Goal: Task Accomplishment & Management: Complete application form

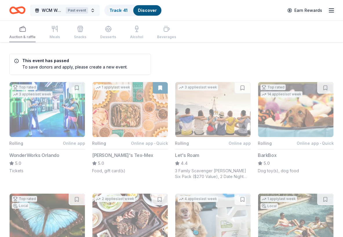
click at [93, 13] on button "WCM Weekly Free Community Bingo Jacksonville Florida Past event" at bounding box center [64, 11] width 69 height 12
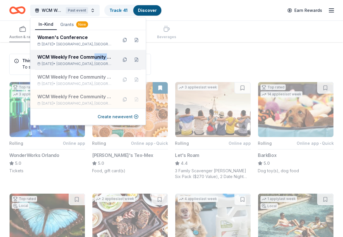
click at [94, 60] on div "WCM Weekly Free Community Bingo [GEOGRAPHIC_DATA] [US_STATE]" at bounding box center [75, 57] width 76 height 7
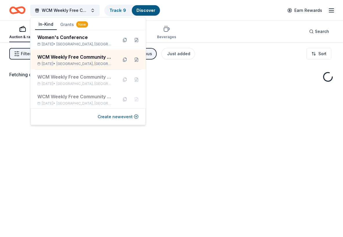
click at [249, 38] on div "Auction & raffle Meals Snacks Desserts Alcohol Beverages Search" at bounding box center [171, 31] width 324 height 21
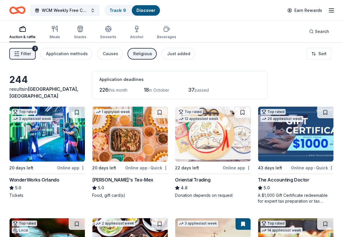
click at [143, 53] on div "Religious" at bounding box center [142, 53] width 19 height 7
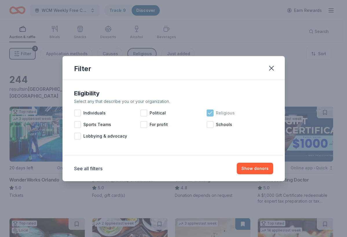
click at [207, 112] on div at bounding box center [210, 113] width 7 height 7
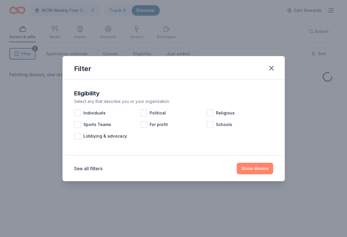
click at [265, 173] on button "Show donors" at bounding box center [255, 169] width 36 height 12
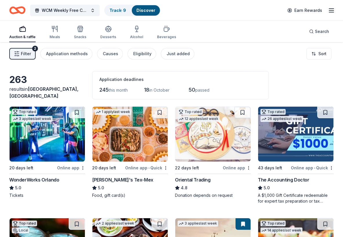
click at [24, 53] on span "Filter" at bounding box center [26, 53] width 10 height 7
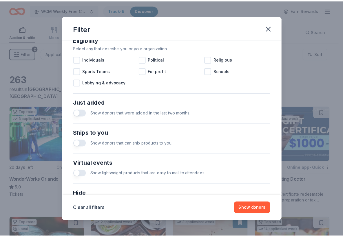
scroll to position [225, 0]
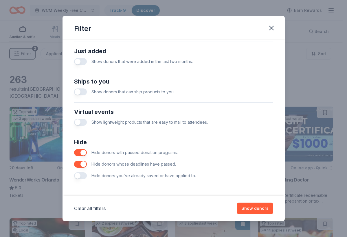
click at [80, 175] on button "button" at bounding box center [80, 175] width 13 height 7
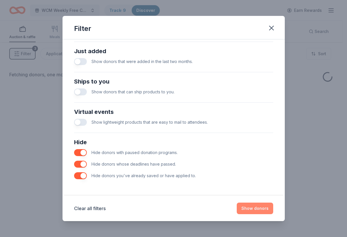
click at [255, 209] on button "Show donors" at bounding box center [255, 209] width 36 height 12
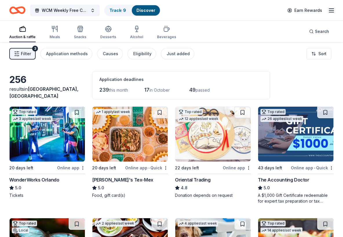
click at [20, 54] on button "Filter 3" at bounding box center [22, 54] width 26 height 12
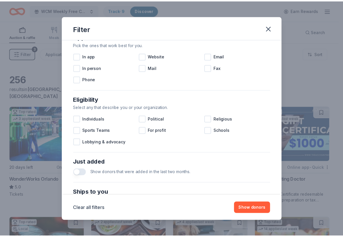
scroll to position [225, 0]
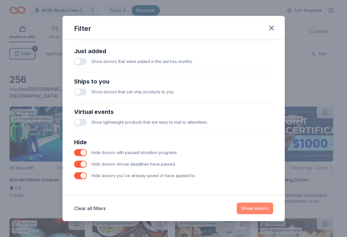
click at [245, 210] on button "Show donors" at bounding box center [255, 209] width 36 height 12
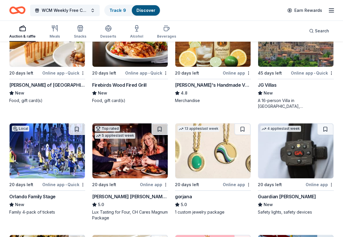
scroll to position [917, 0]
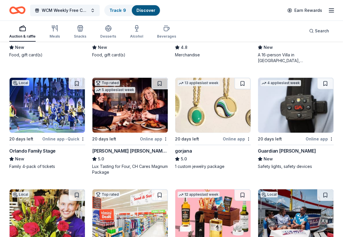
click at [137, 153] on div "Cooper's Hawk Winery and Restaurants" at bounding box center [130, 151] width 76 height 7
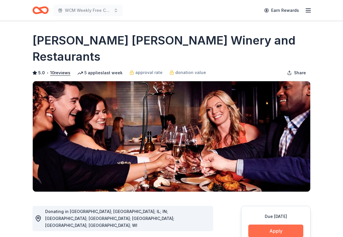
click at [276, 225] on button "Apply" at bounding box center [275, 231] width 55 height 13
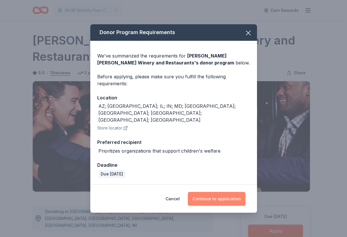
click at [214, 196] on button "Continue to application" at bounding box center [217, 199] width 58 height 14
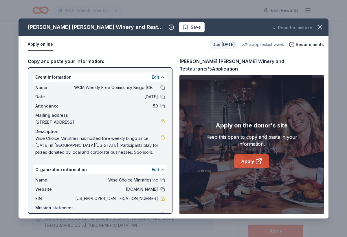
click at [258, 158] on icon at bounding box center [258, 161] width 7 height 7
click at [183, 27] on span "Save" at bounding box center [192, 27] width 18 height 7
click at [154, 27] on html "WCM Weekly Free Community Bingo Jacksonville Florida Earn Rewards Due in 20 day…" at bounding box center [173, 118] width 347 height 237
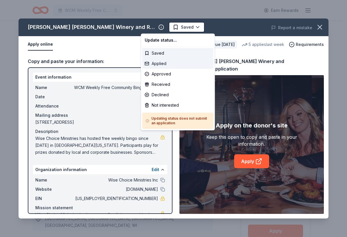
click at [161, 63] on div "Applied" at bounding box center [177, 63] width 71 height 10
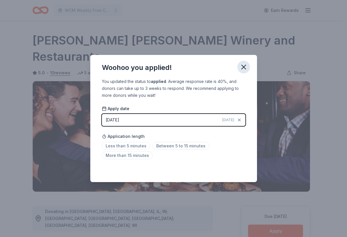
click at [247, 64] on icon "button" at bounding box center [244, 67] width 8 height 8
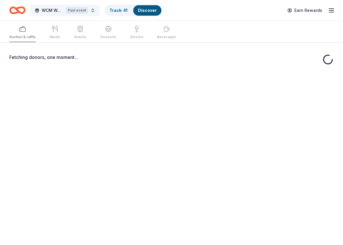
click at [95, 9] on button "WCM Weekly Free Community Bingo Jacksonville Florida Past event" at bounding box center [64, 11] width 69 height 12
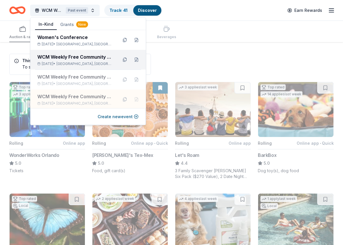
click at [86, 54] on div "WCM Weekly Free Community Bingo [GEOGRAPHIC_DATA] [US_STATE]" at bounding box center [75, 57] width 76 height 7
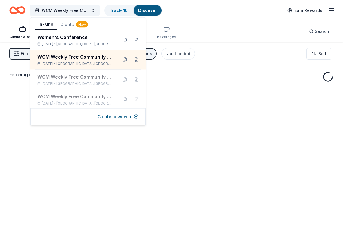
click at [190, 103] on div "Fetching donors, one moment..." at bounding box center [171, 164] width 343 height 245
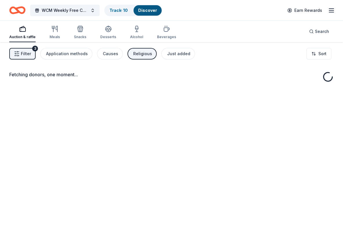
click at [144, 52] on div "Religious" at bounding box center [142, 53] width 19 height 7
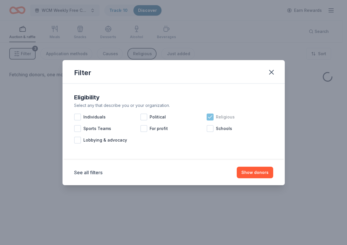
click at [214, 117] on div "Religious" at bounding box center [240, 117] width 66 height 12
click at [254, 172] on button "Show donors" at bounding box center [255, 173] width 36 height 12
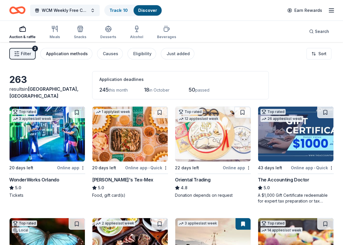
click at [62, 55] on div "Application methods" at bounding box center [67, 53] width 42 height 7
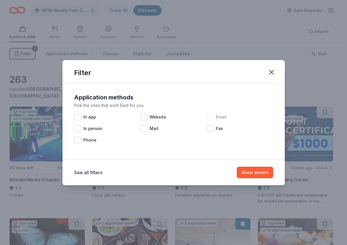
click at [210, 119] on div at bounding box center [210, 117] width 7 height 7
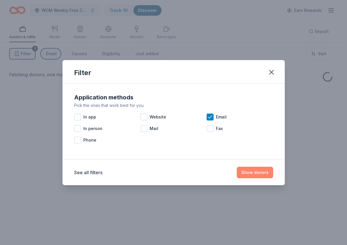
drag, startPoint x: 247, startPoint y: 172, endPoint x: 248, endPoint y: 169, distance: 3.1
click at [248, 170] on button "Show donors" at bounding box center [255, 173] width 36 height 12
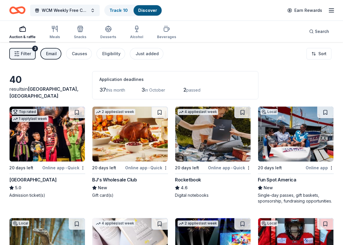
click at [295, 182] on div "Fun Spot America" at bounding box center [277, 180] width 38 height 7
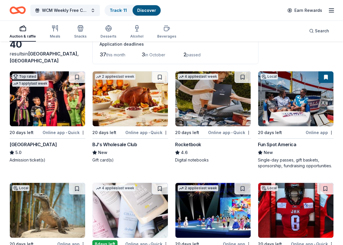
scroll to position [36, 0]
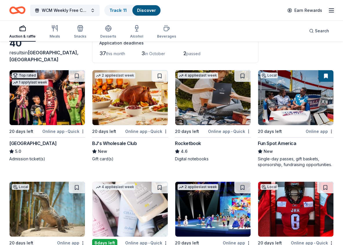
click at [196, 143] on div "Rocketbook" at bounding box center [188, 143] width 26 height 7
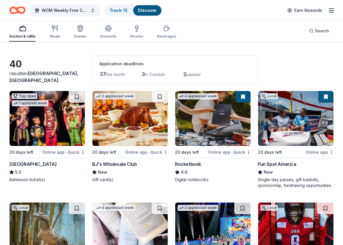
scroll to position [24, 0]
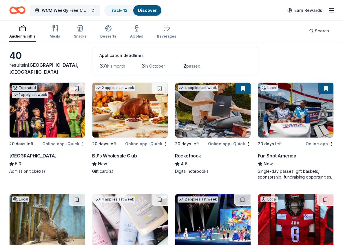
click at [130, 157] on div "BJ's Wholesale Club" at bounding box center [114, 156] width 45 height 7
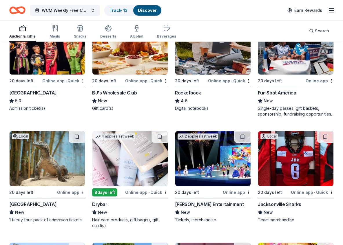
scroll to position [103, 0]
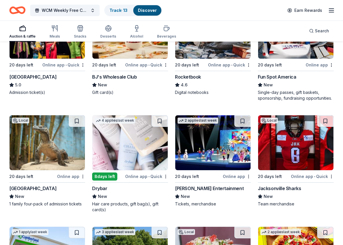
click at [56, 187] on div "Jacksonville Zoo and Gardens" at bounding box center [32, 188] width 47 height 7
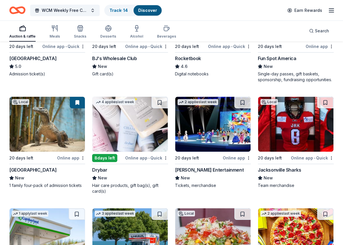
scroll to position [134, 0]
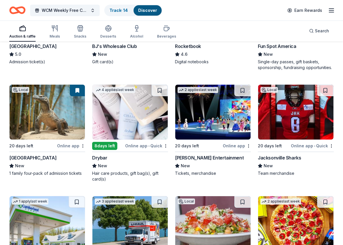
click at [102, 157] on div "Drybar" at bounding box center [99, 158] width 15 height 7
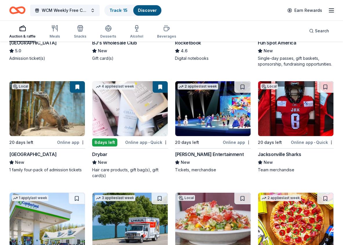
scroll to position [138, 0]
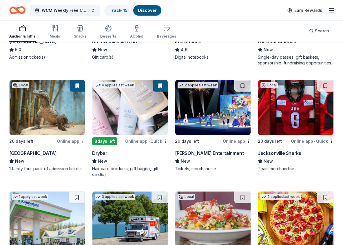
click at [184, 152] on div "Feld Entertainment" at bounding box center [209, 153] width 69 height 7
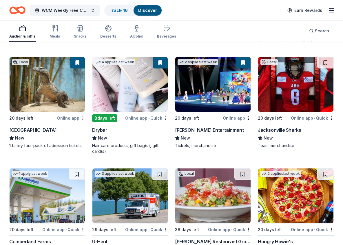
scroll to position [163, 0]
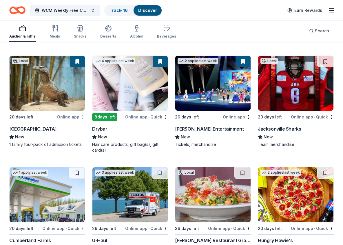
click at [289, 130] on div "Jacksonville Sharks" at bounding box center [279, 129] width 43 height 7
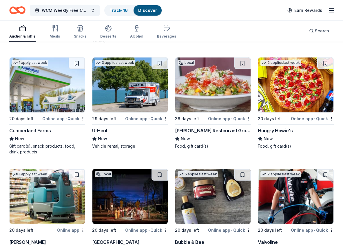
scroll to position [286, 0]
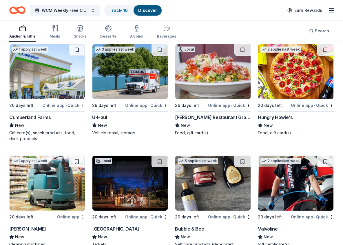
click at [18, 119] on div "Cumberland Farms" at bounding box center [30, 117] width 42 height 7
click at [276, 117] on div "Hungry Howie's" at bounding box center [275, 117] width 35 height 7
click at [329, 49] on button at bounding box center [325, 50] width 16 height 12
click at [329, 49] on button at bounding box center [325, 50] width 15 height 12
click at [309, 73] on img at bounding box center [295, 71] width 75 height 55
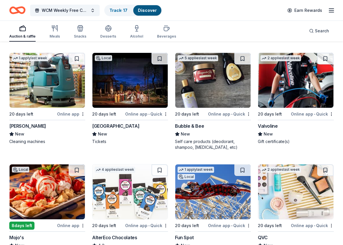
scroll to position [392, 0]
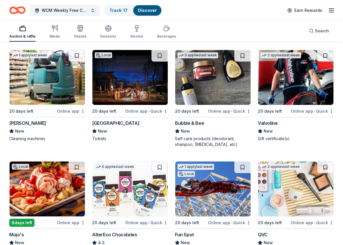
click at [201, 123] on div "Bubble & Bee" at bounding box center [189, 123] width 29 height 7
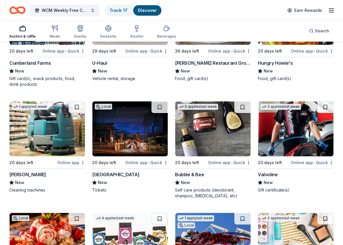
click at [188, 174] on div "Bubble & Bee" at bounding box center [189, 174] width 29 height 7
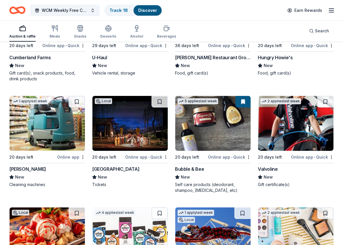
scroll to position [386, 0]
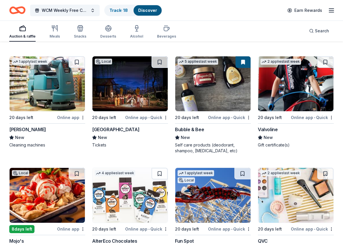
click at [264, 128] on div "Valvoline" at bounding box center [268, 129] width 20 height 7
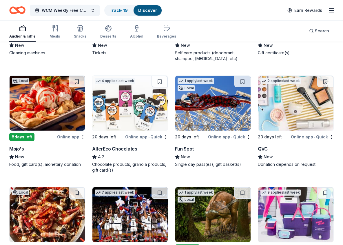
scroll to position [483, 0]
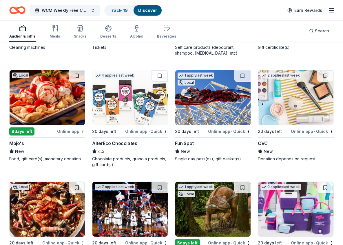
click at [268, 145] on div "QVC" at bounding box center [296, 143] width 76 height 7
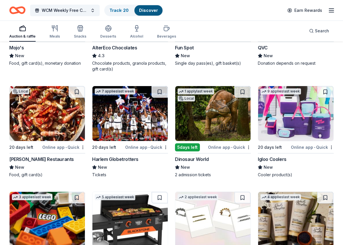
scroll to position [584, 0]
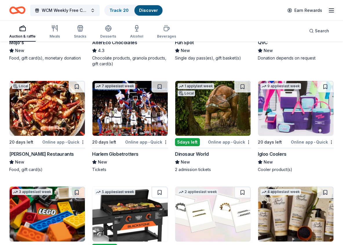
click at [116, 154] on div "Harlem Globetrotters" at bounding box center [115, 154] width 46 height 7
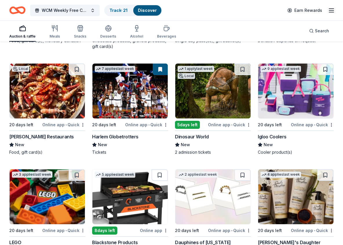
scroll to position [603, 0]
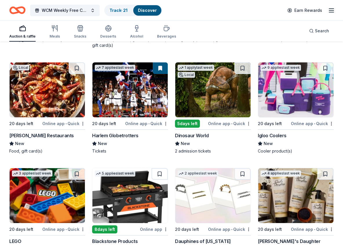
click at [196, 136] on div "Dinosaur World" at bounding box center [192, 135] width 34 height 7
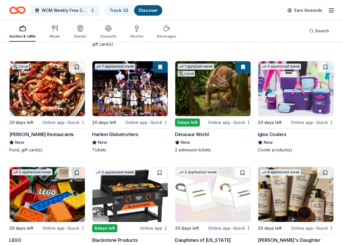
click at [271, 134] on div "Igloo Coolers" at bounding box center [272, 134] width 29 height 7
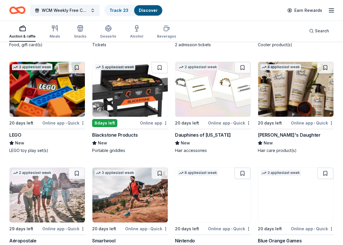
scroll to position [719, 0]
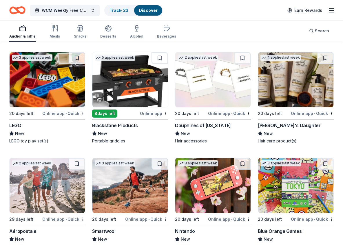
click at [21, 127] on div "LEGO" at bounding box center [15, 125] width 12 height 7
click at [128, 123] on div "Blackstone Products" at bounding box center [114, 125] width 45 height 7
click at [188, 125] on div "Dauphines of New York" at bounding box center [203, 125] width 56 height 7
click at [282, 125] on div "Carol's Daughter" at bounding box center [289, 125] width 63 height 7
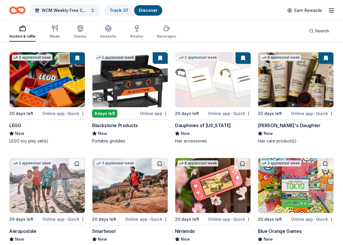
scroll to position [807, 0]
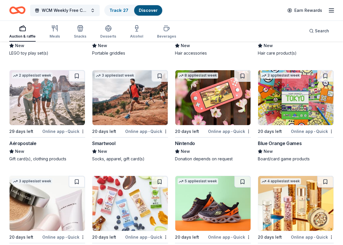
click at [30, 143] on div "Aéropostale" at bounding box center [22, 143] width 27 height 7
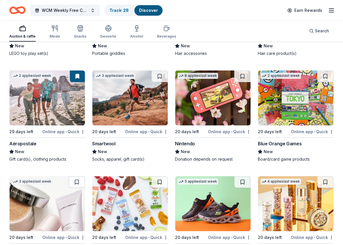
scroll to position [817, 0]
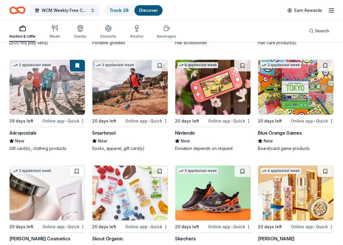
click at [112, 133] on div "Smartwool" at bounding box center [103, 133] width 23 height 7
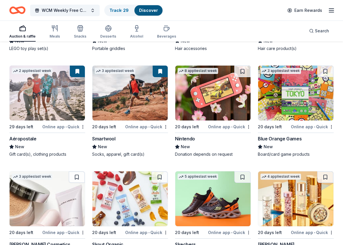
scroll to position [813, 0]
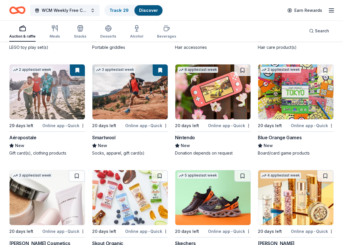
click at [183, 139] on div "Nintendo" at bounding box center [185, 137] width 20 height 7
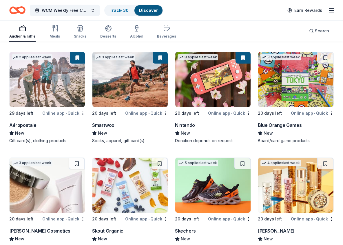
scroll to position [829, 0]
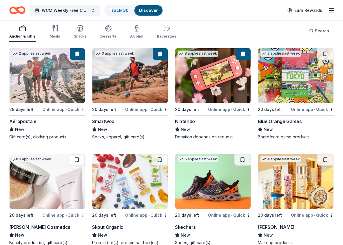
click at [271, 118] on div "Blue Orange Games" at bounding box center [280, 121] width 44 height 7
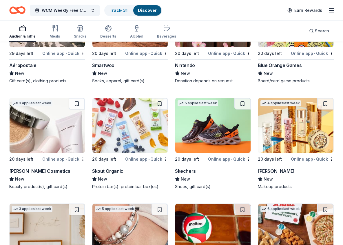
scroll to position [922, 0]
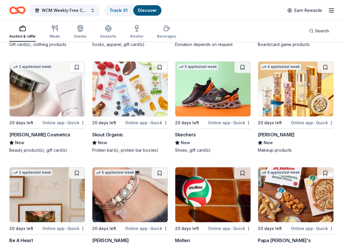
click at [48, 136] on div "Laura Mercier Cosmetics" at bounding box center [39, 134] width 61 height 7
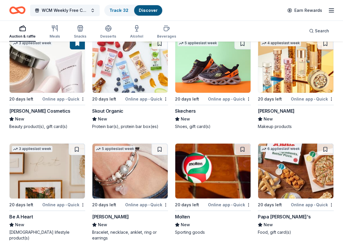
scroll to position [953, 0]
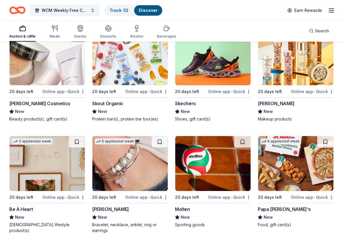
click at [108, 102] on div "Skout Organic" at bounding box center [107, 103] width 31 height 7
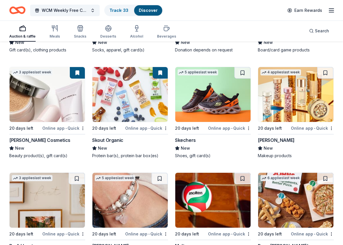
scroll to position [927, 0]
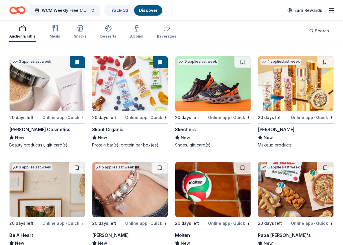
click at [187, 130] on div "Skechers" at bounding box center [185, 129] width 21 height 7
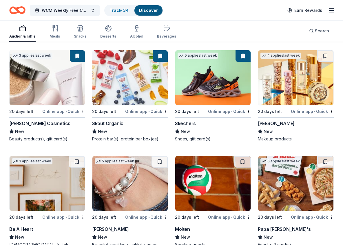
scroll to position [934, 0]
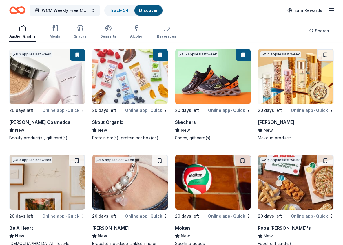
click at [283, 122] on div "Elizabeth Arden" at bounding box center [276, 122] width 37 height 7
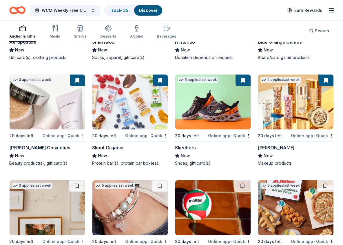
scroll to position [953, 0]
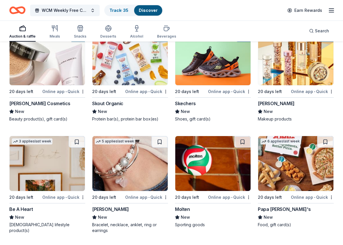
click at [28, 208] on div "Be A Heart" at bounding box center [21, 209] width 24 height 7
click at [108, 208] on div "Lizzy James" at bounding box center [110, 209] width 37 height 7
click at [186, 208] on div "Molten" at bounding box center [182, 209] width 15 height 7
click at [272, 208] on div "Papa John's" at bounding box center [284, 209] width 53 height 7
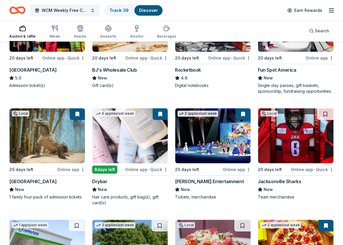
scroll to position [0, 0]
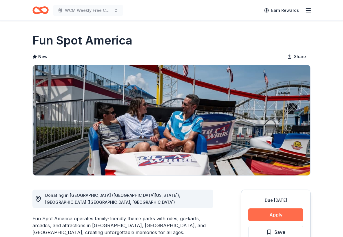
click at [287, 213] on button "Apply" at bounding box center [275, 215] width 55 height 13
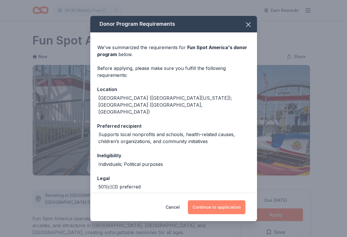
click at [232, 209] on button "Continue to application" at bounding box center [217, 208] width 58 height 14
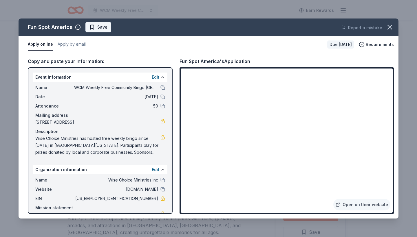
click at [100, 27] on span "Save" at bounding box center [102, 27] width 10 height 7
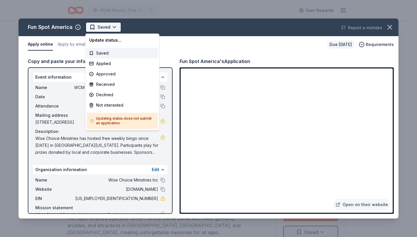
click at [114, 26] on html "WCM Weekly Free Community Bingo [GEOGRAPHIC_DATA] [US_STATE] Earn Rewards Due […" at bounding box center [208, 118] width 417 height 237
click at [115, 64] on div "Applied" at bounding box center [122, 63] width 71 height 10
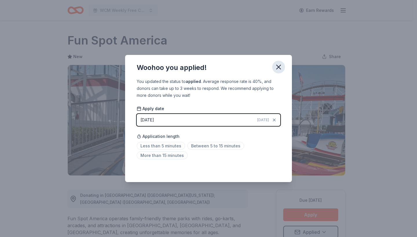
click at [281, 65] on icon "button" at bounding box center [278, 67] width 8 height 8
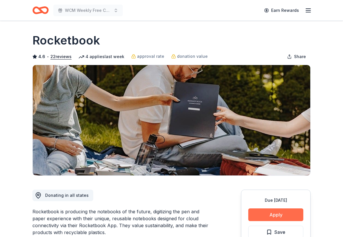
click at [302, 213] on button "Apply" at bounding box center [275, 215] width 55 height 13
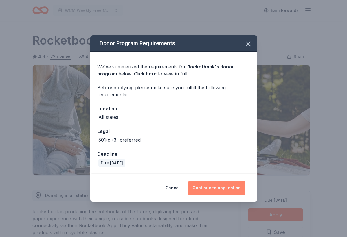
click at [221, 189] on button "Continue to application" at bounding box center [217, 188] width 58 height 14
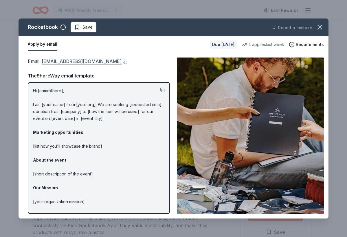
click at [116, 63] on link "[EMAIL_ADDRESS][DOMAIN_NAME]" at bounding box center [82, 62] width 80 height 8
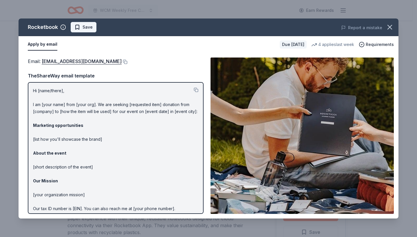
click at [87, 27] on span "Save" at bounding box center [87, 27] width 10 height 7
click at [93, 28] on html "WCM Weekly Free Community Bingo [GEOGRAPHIC_DATA] [US_STATE] Earn Rewards Due […" at bounding box center [208, 118] width 417 height 237
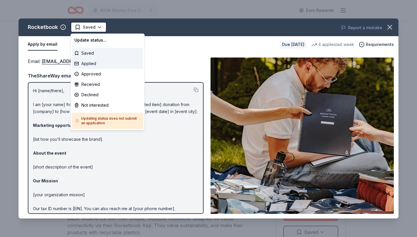
click at [103, 63] on div "Applied" at bounding box center [107, 63] width 71 height 10
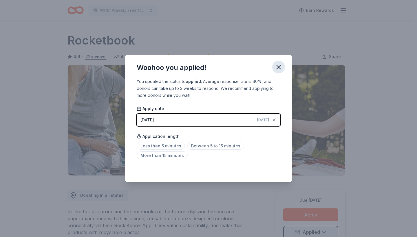
click at [279, 68] on icon "button" at bounding box center [278, 67] width 8 height 8
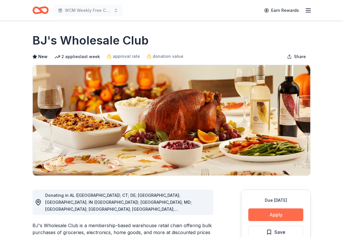
click at [284, 215] on button "Apply" at bounding box center [275, 215] width 55 height 13
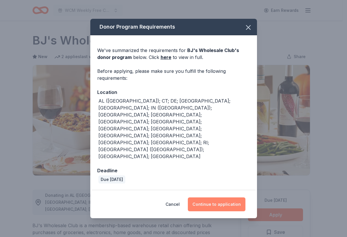
click at [208, 198] on button "Continue to application" at bounding box center [217, 205] width 58 height 14
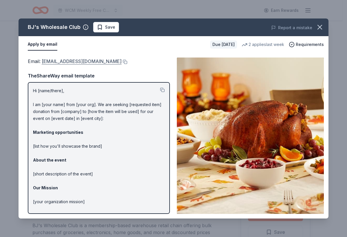
click at [63, 63] on link "community@bjs.com" at bounding box center [82, 62] width 80 height 8
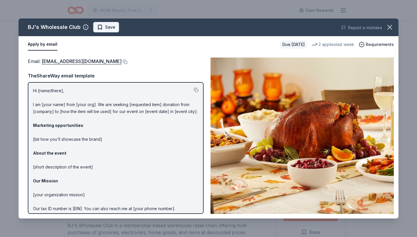
click at [107, 26] on span "Save" at bounding box center [110, 27] width 10 height 7
click at [109, 28] on html "WCM Weekly Free Community Bingo Jacksonville Florida Earn Rewards Due in 20 day…" at bounding box center [208, 118] width 417 height 237
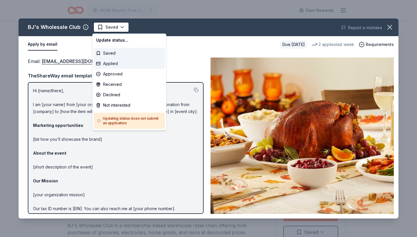
click at [115, 65] on div "Applied" at bounding box center [129, 63] width 71 height 10
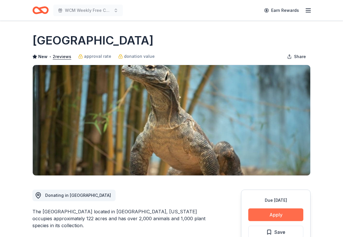
click at [259, 212] on button "Apply" at bounding box center [275, 215] width 55 height 13
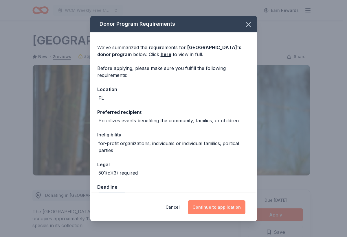
click at [233, 210] on button "Continue to application" at bounding box center [217, 208] width 58 height 14
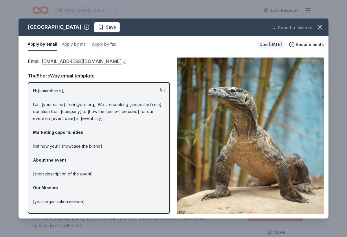
click at [76, 60] on link "info@jacksonvillezoo.org" at bounding box center [82, 62] width 80 height 8
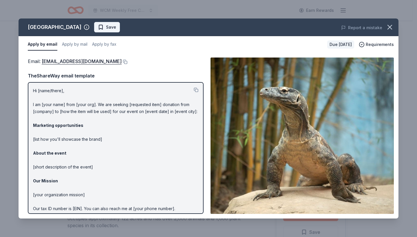
click at [116, 30] on span "Save" at bounding box center [107, 27] width 18 height 7
click at [126, 29] on html "WCM Weekly Free Community Bingo Jacksonville Florida Earn Rewards Due in 20 day…" at bounding box center [208, 118] width 417 height 237
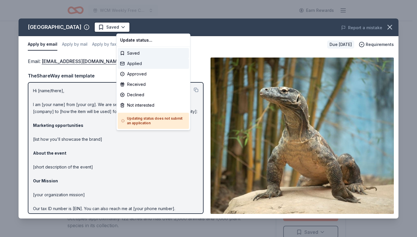
click at [141, 65] on div "Applied" at bounding box center [153, 63] width 71 height 10
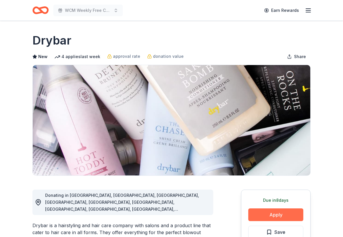
click at [279, 220] on button "Apply" at bounding box center [275, 215] width 55 height 13
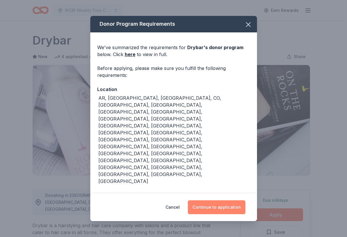
click at [225, 211] on button "Continue to application" at bounding box center [217, 208] width 58 height 14
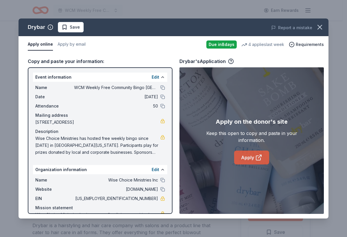
click at [260, 159] on icon at bounding box center [258, 157] width 7 height 7
click at [60, 26] on button "Save" at bounding box center [71, 27] width 26 height 10
click at [71, 28] on html "WCM Weekly Free Community Bingo Jacksonville Florida Earn Rewards Due in 8 days…" at bounding box center [173, 118] width 347 height 237
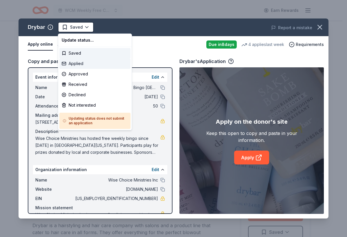
click at [85, 62] on div "Applied" at bounding box center [94, 63] width 71 height 10
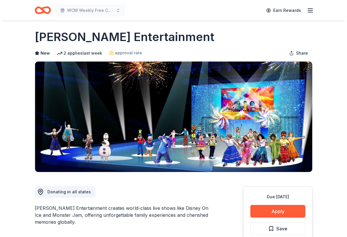
scroll to position [19, 0]
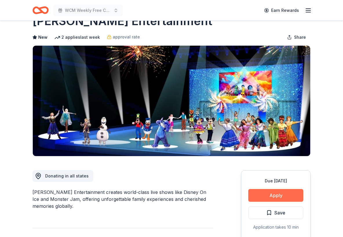
click at [258, 192] on button "Apply" at bounding box center [275, 195] width 55 height 13
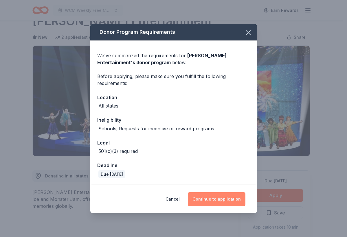
click at [223, 198] on button "Continue to application" at bounding box center [217, 199] width 58 height 14
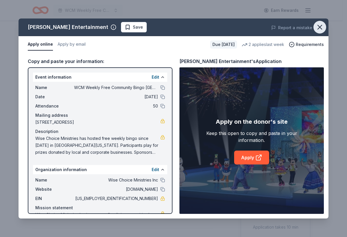
click at [324, 24] on button "button" at bounding box center [319, 27] width 13 height 13
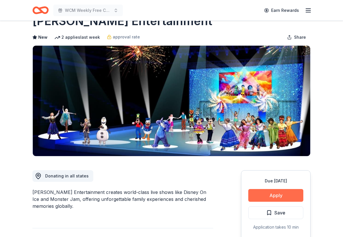
click at [289, 198] on button "Apply" at bounding box center [275, 195] width 55 height 13
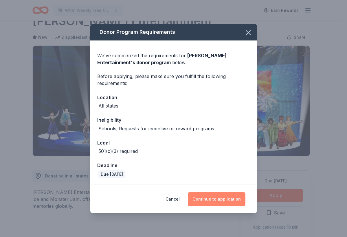
click at [234, 202] on button "Continue to application" at bounding box center [217, 199] width 58 height 14
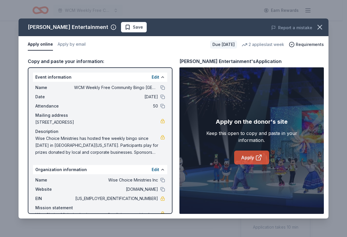
click at [254, 154] on link "Apply" at bounding box center [251, 158] width 35 height 14
click at [121, 32] on button "Save" at bounding box center [134, 27] width 26 height 10
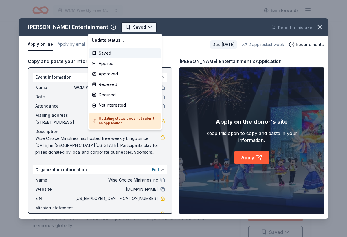
scroll to position [0, 0]
click at [111, 26] on html "WCM Weekly Free Community Bingo [GEOGRAPHIC_DATA] [US_STATE] Earn Rewards Due […" at bounding box center [173, 118] width 347 height 237
click at [117, 65] on div "Applied" at bounding box center [124, 63] width 71 height 10
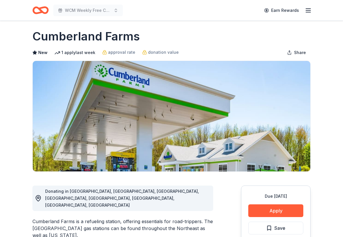
scroll to position [10, 0]
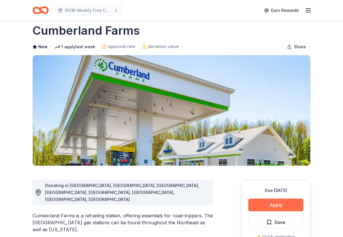
click at [256, 207] on button "Apply" at bounding box center [275, 205] width 55 height 13
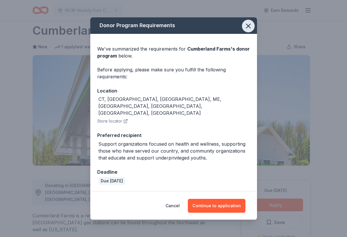
click at [249, 30] on icon "button" at bounding box center [248, 26] width 8 height 8
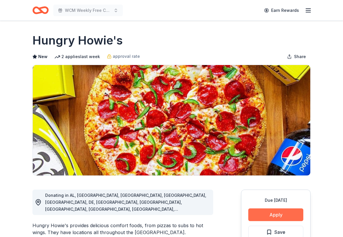
click at [284, 214] on button "Apply" at bounding box center [275, 215] width 55 height 13
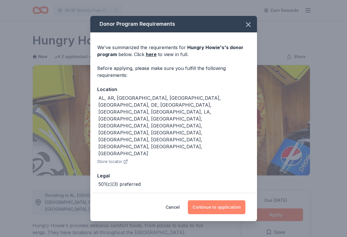
click at [215, 201] on button "Continue to application" at bounding box center [217, 208] width 58 height 14
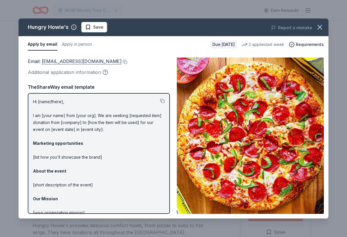
click at [90, 63] on link "[EMAIL_ADDRESS][DOMAIN_NAME]" at bounding box center [82, 62] width 80 height 8
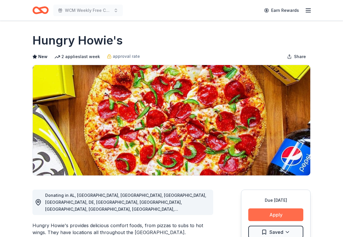
click at [274, 217] on button "Apply" at bounding box center [275, 215] width 55 height 13
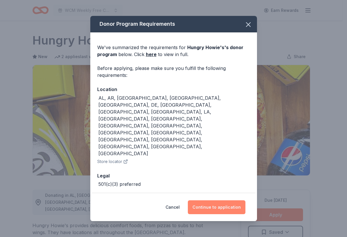
click at [222, 201] on button "Continue to application" at bounding box center [217, 208] width 58 height 14
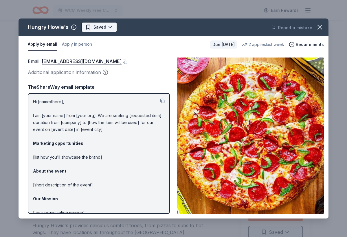
click at [106, 23] on html "WCM Weekly Free Community Bingo [GEOGRAPHIC_DATA] [US_STATE] Earn Rewards Due […" at bounding box center [173, 118] width 347 height 237
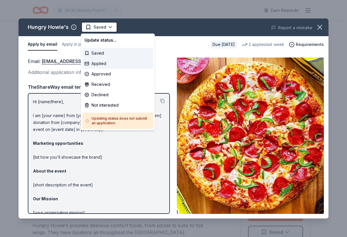
click at [111, 65] on div "Applied" at bounding box center [117, 63] width 71 height 10
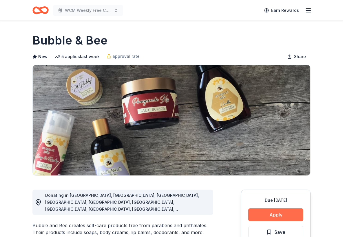
click at [262, 210] on button "Apply" at bounding box center [275, 215] width 55 height 13
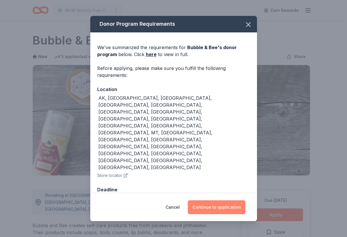
click at [217, 201] on button "Continue to application" at bounding box center [217, 208] width 58 height 14
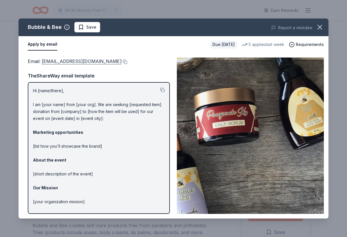
click at [86, 63] on link "[EMAIL_ADDRESS][DOMAIN_NAME]" at bounding box center [82, 62] width 80 height 8
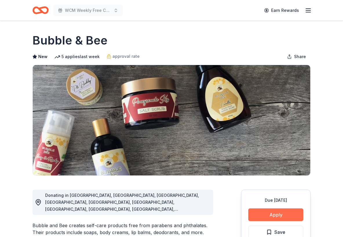
click at [267, 214] on button "Apply" at bounding box center [275, 215] width 55 height 13
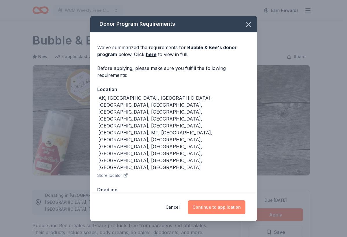
click at [214, 201] on button "Continue to application" at bounding box center [217, 208] width 58 height 14
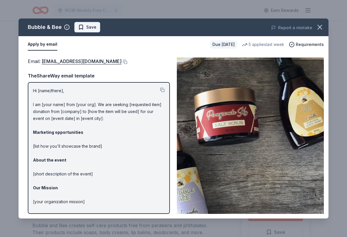
click at [88, 27] on span "Save" at bounding box center [91, 27] width 10 height 7
click at [89, 29] on html "WCM Weekly Free Community Bingo Jacksonville Florida Earn Rewards Due in 20 day…" at bounding box center [173, 118] width 347 height 237
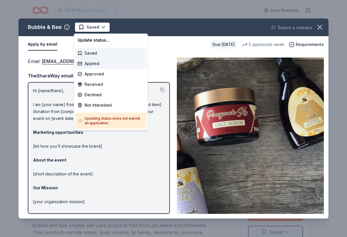
click at [98, 64] on div "Applied" at bounding box center [110, 63] width 71 height 10
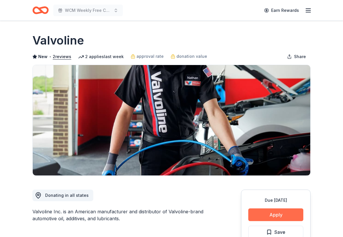
click at [264, 218] on button "Apply" at bounding box center [275, 215] width 55 height 13
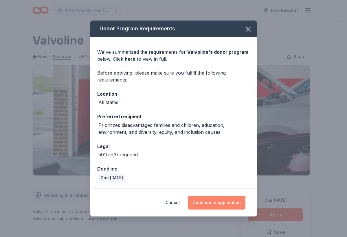
click at [205, 201] on button "Continue to application" at bounding box center [217, 203] width 58 height 14
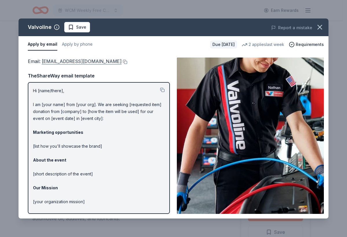
click at [86, 63] on link "contributions@valvoline.com" at bounding box center [82, 62] width 80 height 8
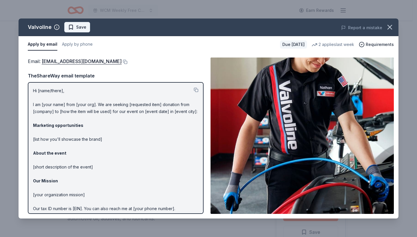
click at [76, 29] on span "Save" at bounding box center [81, 27] width 10 height 7
click at [77, 29] on html "WCM Weekly Free Community Bingo Jacksonville Florida Earn Rewards Due in 20 day…" at bounding box center [208, 118] width 417 height 237
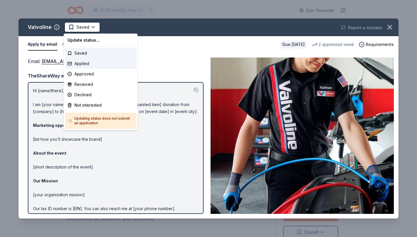
click at [81, 66] on div "Applied" at bounding box center [100, 63] width 71 height 10
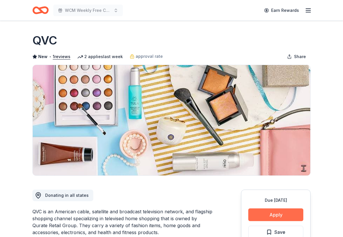
click at [280, 212] on button "Apply" at bounding box center [275, 215] width 55 height 13
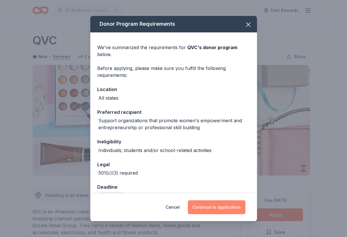
click at [216, 204] on button "Continue to application" at bounding box center [217, 208] width 58 height 14
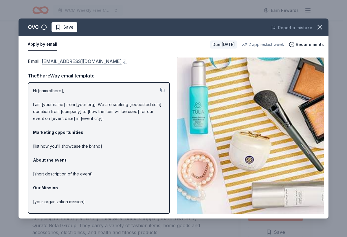
click at [89, 63] on link "QRGGiving@qurateretail.com" at bounding box center [82, 62] width 80 height 8
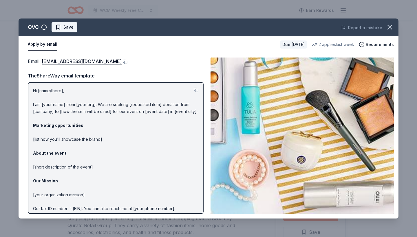
click at [57, 28] on span "Save" at bounding box center [64, 27] width 18 height 7
click at [81, 28] on html "WCM Weekly Free Community Bingo Jacksonville Florida Earn Rewards Due in 20 day…" at bounding box center [208, 118] width 417 height 237
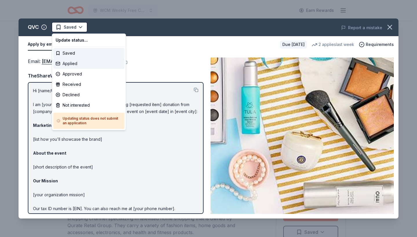
click at [85, 63] on div "Applied" at bounding box center [88, 63] width 71 height 10
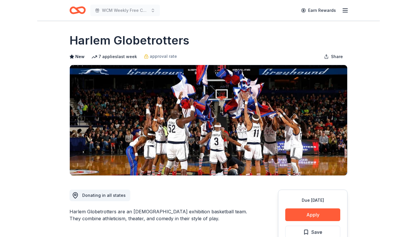
scroll to position [47, 0]
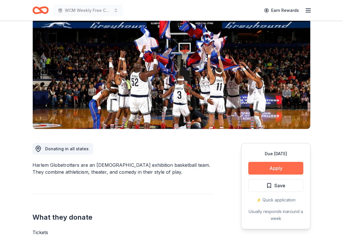
click at [273, 167] on button "Apply" at bounding box center [275, 168] width 55 height 13
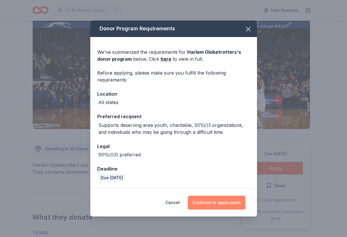
click at [205, 199] on button "Continue to application" at bounding box center [217, 203] width 58 height 14
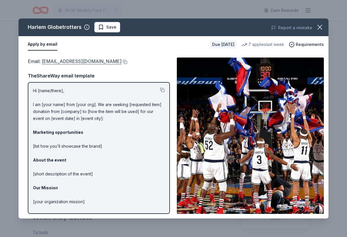
click at [83, 61] on link "[EMAIL_ADDRESS][DOMAIN_NAME]" at bounding box center [82, 62] width 80 height 8
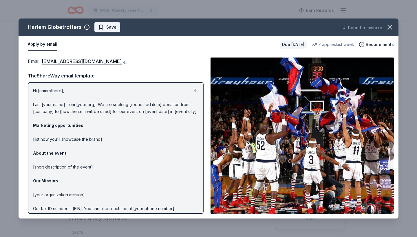
click at [109, 25] on span "Save" at bounding box center [111, 27] width 10 height 7
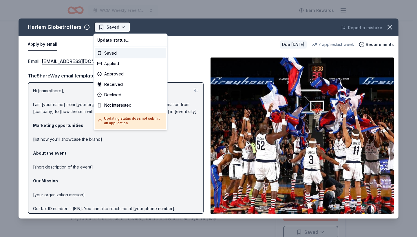
click at [110, 26] on html "WCM Weekly Free Community Bingo [GEOGRAPHIC_DATA] [US_STATE] Earn Rewards Due […" at bounding box center [208, 118] width 417 height 237
click at [107, 66] on div "Applied" at bounding box center [130, 63] width 71 height 10
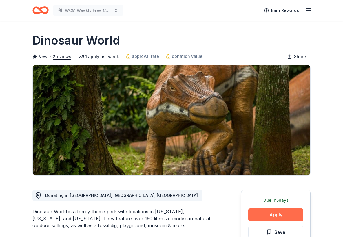
click at [268, 216] on button "Apply" at bounding box center [275, 215] width 55 height 13
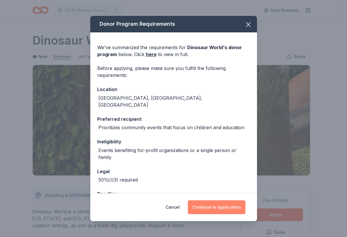
click at [214, 204] on button "Continue to application" at bounding box center [217, 208] width 58 height 14
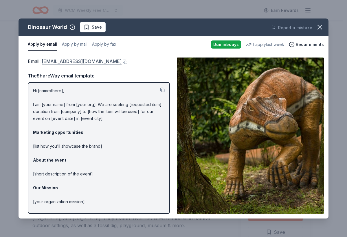
click at [76, 60] on link "info@dinosaurworld.com" at bounding box center [82, 62] width 80 height 8
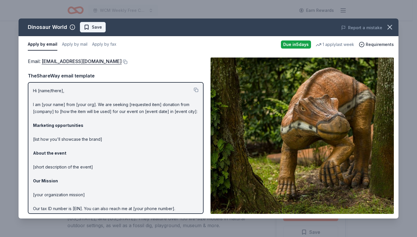
click at [99, 30] on span "Save" at bounding box center [97, 27] width 10 height 7
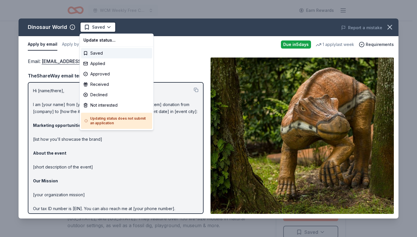
click at [99, 30] on html "WCM Weekly Free Community Bingo Jacksonville Florida Earn Rewards Due in 5 days…" at bounding box center [208, 118] width 417 height 237
click at [96, 63] on div "Applied" at bounding box center [116, 63] width 71 height 10
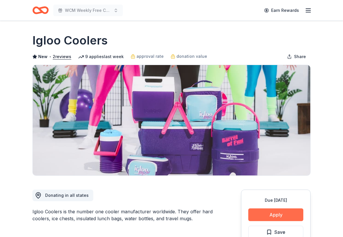
click at [293, 215] on button "Apply" at bounding box center [275, 215] width 55 height 13
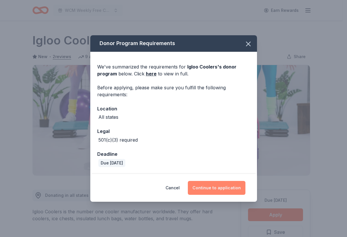
click at [199, 184] on button "Continue to application" at bounding box center [217, 188] width 58 height 14
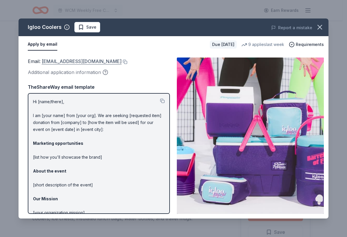
click at [73, 64] on link "[EMAIL_ADDRESS][DOMAIN_NAME]" at bounding box center [82, 62] width 80 height 8
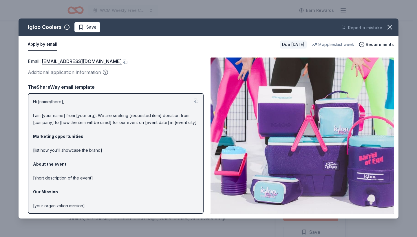
click at [93, 27] on span "Save" at bounding box center [91, 27] width 10 height 7
click at [98, 30] on html "WCM Weekly Free Community Bingo Jacksonville Florida Earn Rewards Due in 20 day…" at bounding box center [208, 118] width 417 height 237
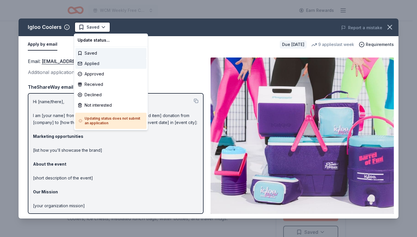
click at [98, 61] on div "Applied" at bounding box center [110, 63] width 71 height 10
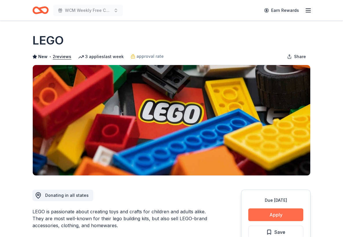
click at [284, 214] on button "Apply" at bounding box center [275, 215] width 55 height 13
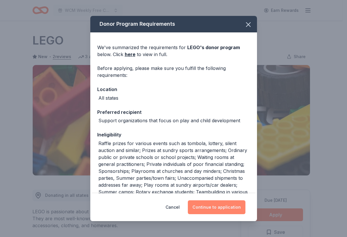
click at [216, 208] on button "Continue to application" at bounding box center [217, 208] width 58 height 14
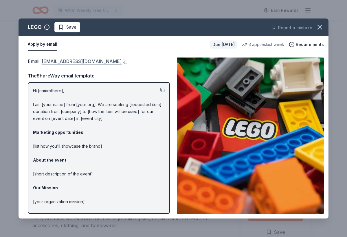
click at [55, 61] on link "[EMAIL_ADDRESS][DOMAIN_NAME]" at bounding box center [82, 62] width 80 height 8
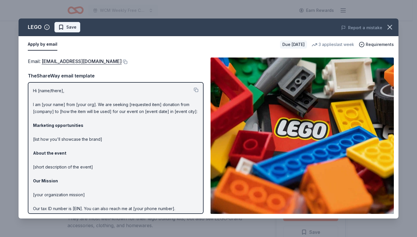
click at [69, 32] on button "Save" at bounding box center [67, 27] width 26 height 10
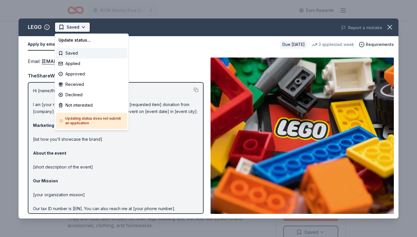
click at [73, 30] on html "WCM Weekly Free Community Bingo Jacksonville Florida Earn Rewards Due in 20 day…" at bounding box center [208, 118] width 417 height 237
click at [77, 68] on div "Applied" at bounding box center [91, 63] width 71 height 10
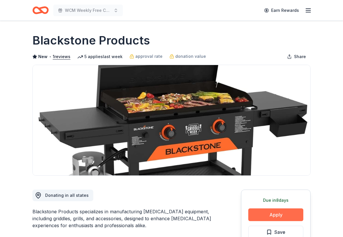
click at [272, 216] on button "Apply" at bounding box center [275, 215] width 55 height 13
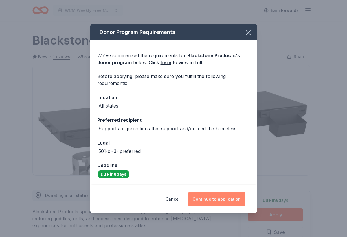
click at [195, 196] on button "Continue to application" at bounding box center [217, 199] width 58 height 14
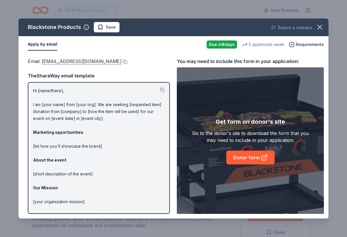
click at [84, 60] on link "[EMAIL_ADDRESS][DOMAIN_NAME]" at bounding box center [82, 62] width 80 height 8
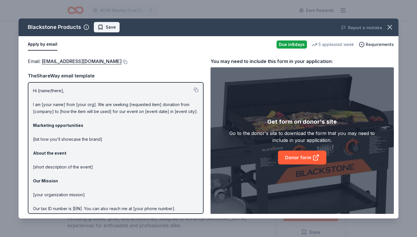
click at [113, 30] on span "Save" at bounding box center [111, 27] width 10 height 7
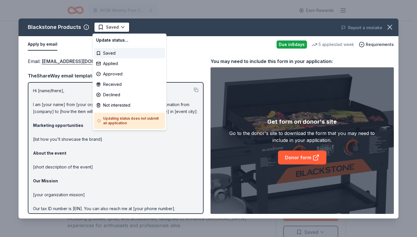
click at [113, 30] on html "WCM Weekly Free Community Bingo [GEOGRAPHIC_DATA] [US_STATE] Earn Rewards Due […" at bounding box center [208, 118] width 417 height 237
click at [111, 67] on div "Applied" at bounding box center [129, 63] width 71 height 10
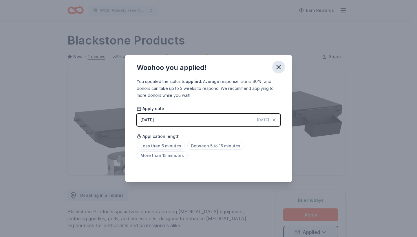
click at [277, 63] on icon "button" at bounding box center [278, 67] width 8 height 8
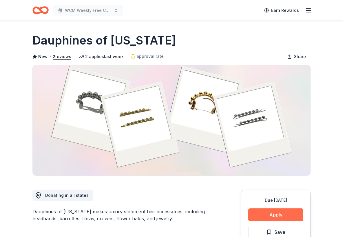
click at [277, 211] on button "Apply" at bounding box center [275, 215] width 55 height 13
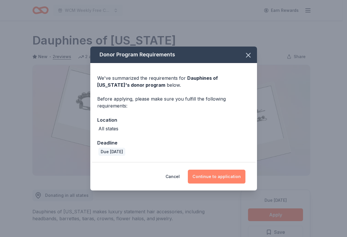
click at [202, 175] on button "Continue to application" at bounding box center [217, 177] width 58 height 14
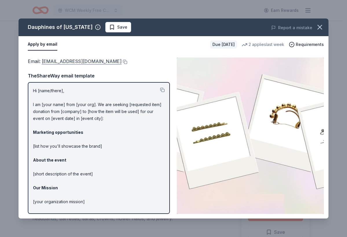
click at [111, 60] on link "donations@dauphinesofnewyork.com" at bounding box center [82, 62] width 80 height 8
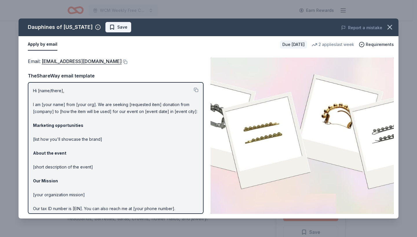
click at [117, 30] on span "Save" at bounding box center [122, 27] width 10 height 7
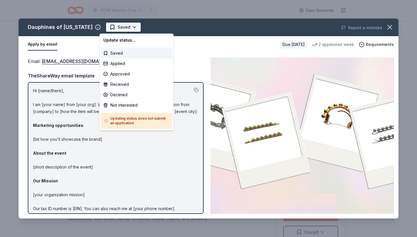
click at [112, 31] on html "WCM Weekly Free Community Bingo Jacksonville Florida Earn Rewards Due in 20 day…" at bounding box center [208, 118] width 417 height 237
click at [112, 65] on div "Applied" at bounding box center [136, 63] width 71 height 10
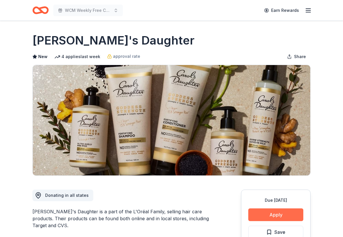
click at [290, 219] on button "Apply" at bounding box center [275, 215] width 55 height 13
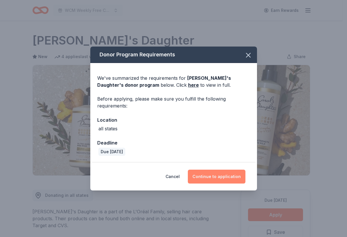
click at [227, 178] on button "Continue to application" at bounding box center [217, 177] width 58 height 14
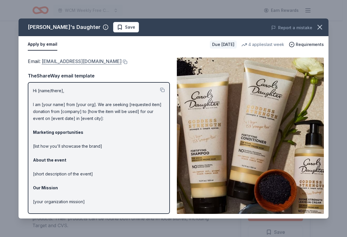
click at [82, 65] on link "press@support.carolsdaughter.com" at bounding box center [82, 62] width 80 height 8
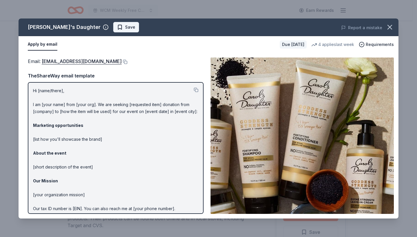
click at [113, 32] on button "Save" at bounding box center [126, 27] width 26 height 10
click at [102, 27] on html "WCM Weekly Free Community Bingo Jacksonville Florida Earn Rewards Due in 20 day…" at bounding box center [208, 118] width 417 height 237
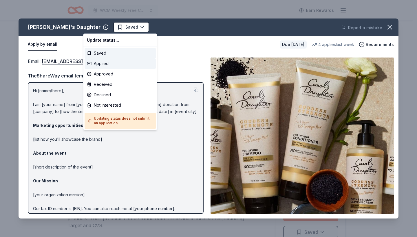
click at [104, 64] on div "Applied" at bounding box center [120, 63] width 71 height 10
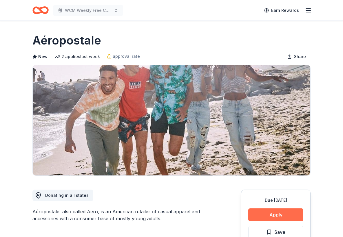
click at [278, 210] on button "Apply" at bounding box center [275, 215] width 55 height 13
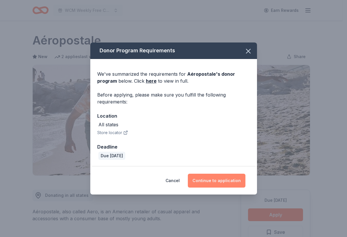
click at [197, 181] on button "Continue to application" at bounding box center [217, 181] width 58 height 14
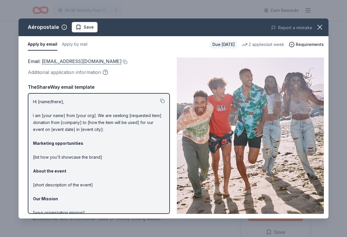
click at [83, 63] on link "[EMAIL_ADDRESS][DOMAIN_NAME]" at bounding box center [82, 62] width 80 height 8
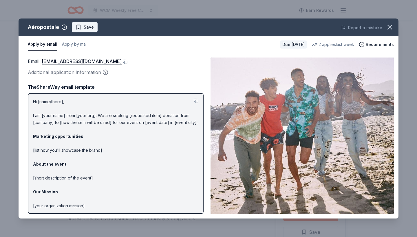
click at [94, 30] on button "Save" at bounding box center [85, 27] width 26 height 10
click at [98, 29] on html "WCM Weekly Free Community Bingo Jacksonville Florida Earn Rewards Due in 29 day…" at bounding box center [208, 118] width 417 height 237
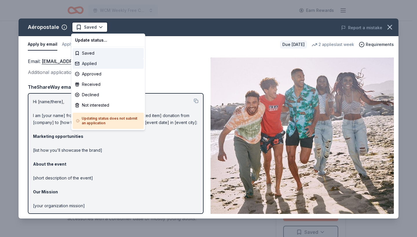
click at [97, 67] on div "Applied" at bounding box center [108, 63] width 71 height 10
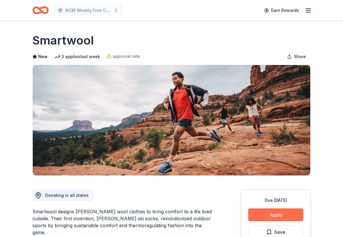
click at [260, 214] on button "Apply" at bounding box center [275, 215] width 55 height 13
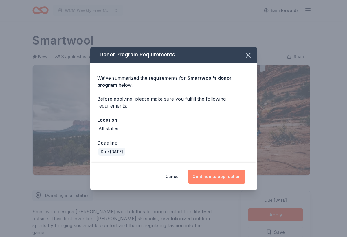
click at [214, 175] on button "Continue to application" at bounding box center [217, 177] width 58 height 14
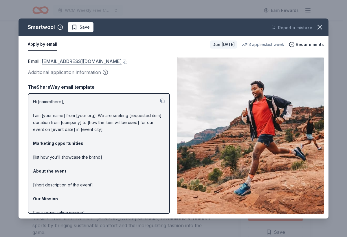
click at [74, 62] on link "[EMAIL_ADDRESS][DOMAIN_NAME]" at bounding box center [82, 62] width 80 height 8
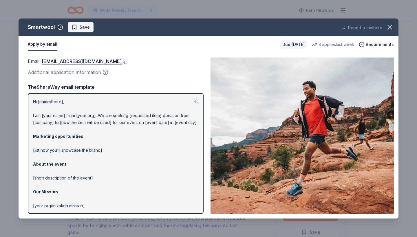
click at [83, 31] on button "Save" at bounding box center [81, 27] width 26 height 10
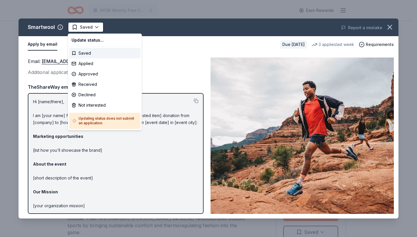
click at [83, 32] on html "WCM Weekly Free Community Bingo [GEOGRAPHIC_DATA] [US_STATE] Earn Rewards Due […" at bounding box center [208, 118] width 417 height 237
click at [82, 61] on div "Applied" at bounding box center [104, 63] width 71 height 10
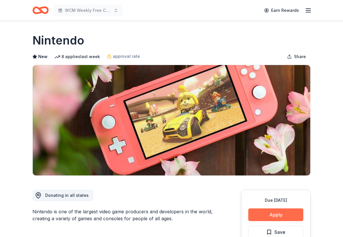
click at [278, 212] on button "Apply" at bounding box center [275, 215] width 55 height 13
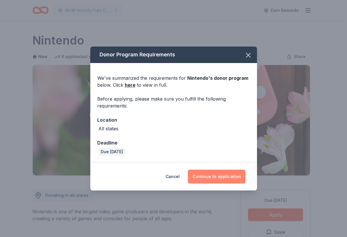
click at [232, 172] on button "Continue to application" at bounding box center [217, 177] width 58 height 14
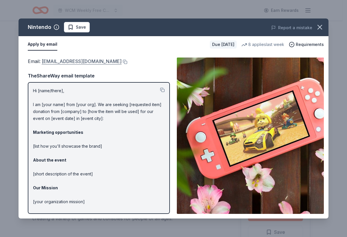
click at [93, 61] on link "[EMAIL_ADDRESS][DOMAIN_NAME]" at bounding box center [82, 62] width 80 height 8
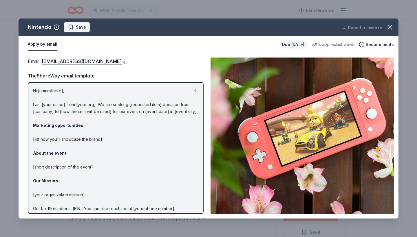
click at [78, 30] on span "Save" at bounding box center [81, 27] width 10 height 7
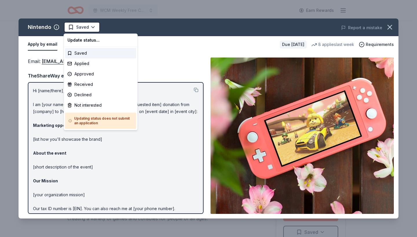
click at [78, 30] on html "WCM Weekly Free Community Bingo [GEOGRAPHIC_DATA] [US_STATE] Earn Rewards Due […" at bounding box center [208, 118] width 417 height 237
click at [81, 65] on div "Applied" at bounding box center [100, 63] width 71 height 10
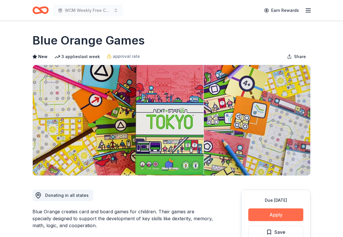
click at [277, 212] on button "Apply" at bounding box center [275, 215] width 55 height 13
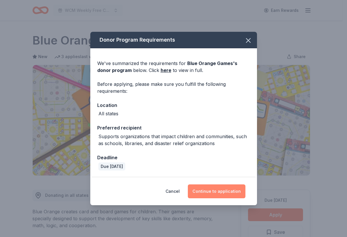
click at [232, 194] on button "Continue to application" at bounding box center [217, 192] width 58 height 14
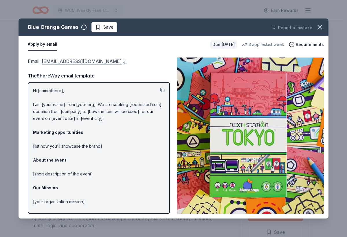
click at [90, 61] on link "pr@blueorangegames.com" at bounding box center [82, 62] width 80 height 8
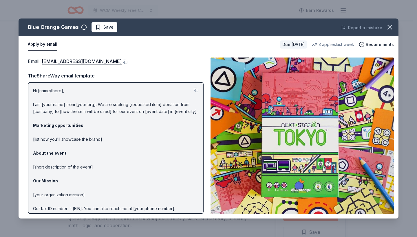
click at [112, 26] on button "Save" at bounding box center [104, 27] width 26 height 10
click at [113, 26] on html "WCM Weekly Free Community Bingo Jacksonville Florida Earn Rewards Due in 20 day…" at bounding box center [208, 118] width 417 height 237
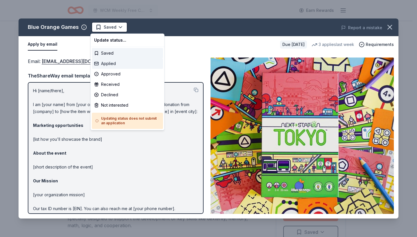
click at [106, 66] on div "Applied" at bounding box center [127, 63] width 71 height 10
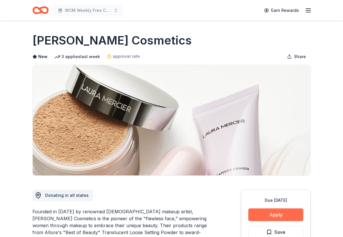
click at [277, 211] on button "Apply" at bounding box center [275, 215] width 55 height 13
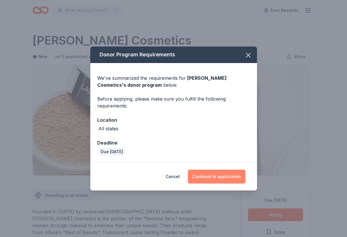
click at [221, 174] on button "Continue to application" at bounding box center [217, 177] width 58 height 14
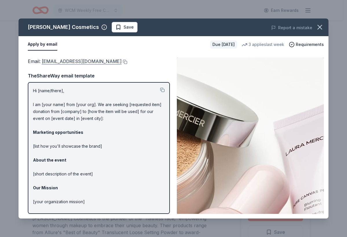
click at [64, 63] on link "[EMAIL_ADDRESS][DOMAIN_NAME]" at bounding box center [82, 62] width 80 height 8
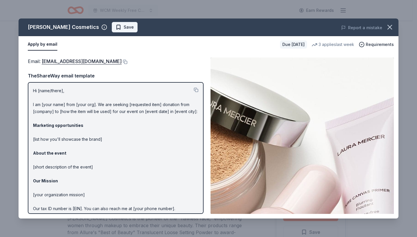
click at [115, 30] on span "Save" at bounding box center [124, 27] width 18 height 7
click at [110, 30] on html "WCM Weekly Free Community Bingo [GEOGRAPHIC_DATA] [US_STATE] Earn Rewards Due […" at bounding box center [208, 118] width 417 height 237
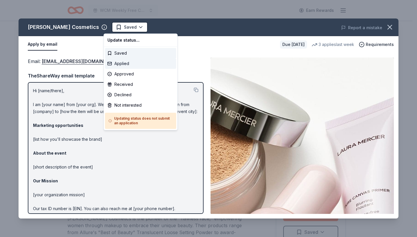
click at [116, 66] on div "Applied" at bounding box center [140, 63] width 71 height 10
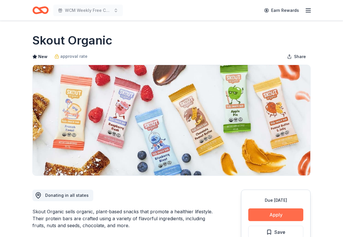
click at [278, 214] on button "Apply" at bounding box center [275, 215] width 55 height 13
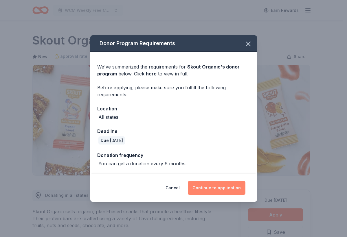
click at [228, 191] on button "Continue to application" at bounding box center [217, 188] width 58 height 14
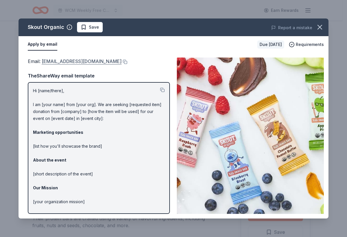
click at [71, 63] on link "social@skoutorganic.com" at bounding box center [82, 62] width 80 height 8
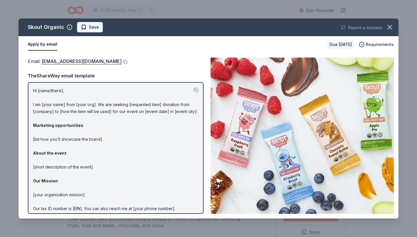
click at [93, 27] on span "Save" at bounding box center [94, 27] width 10 height 7
click at [93, 27] on html "WCM Weekly Free Community Bingo Jacksonville Florida Earn Rewards Due in 20 day…" at bounding box center [208, 118] width 417 height 237
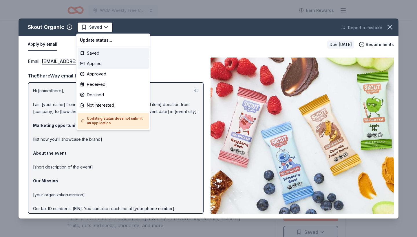
click at [94, 64] on div "Applied" at bounding box center [113, 63] width 71 height 10
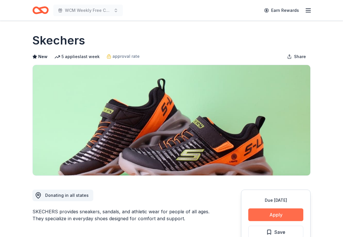
click at [277, 216] on button "Apply" at bounding box center [275, 215] width 55 height 13
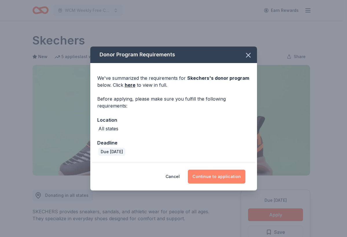
click at [192, 176] on button "Continue to application" at bounding box center [217, 177] width 58 height 14
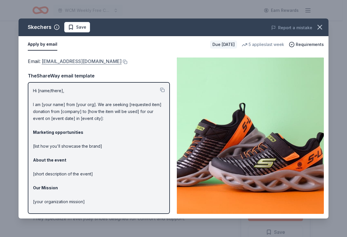
click at [58, 64] on link "foundation@skechers.com" at bounding box center [82, 62] width 80 height 8
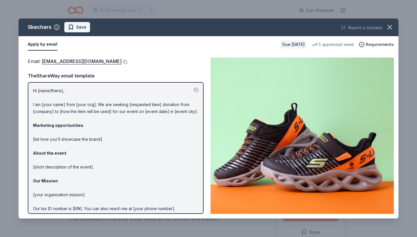
click at [79, 25] on span "Save" at bounding box center [81, 27] width 10 height 7
click at [87, 24] on html "WCM Weekly Free Community Bingo Jacksonville Florida Earn Rewards Due in 20 day…" at bounding box center [208, 118] width 417 height 237
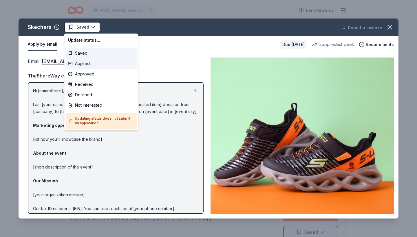
click at [84, 65] on div "Applied" at bounding box center [101, 63] width 71 height 10
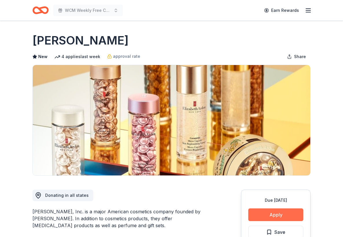
click at [274, 216] on button "Apply" at bounding box center [275, 215] width 55 height 13
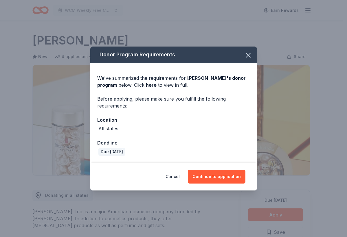
click at [210, 169] on div "Cancel Continue to application" at bounding box center [173, 177] width 167 height 28
click at [209, 181] on button "Continue to application" at bounding box center [217, 177] width 58 height 14
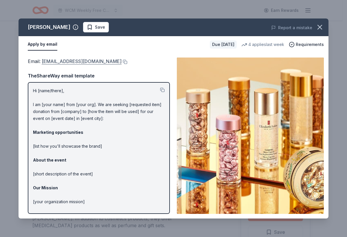
click at [77, 62] on link "publicrelations@elizabetharden.com" at bounding box center [82, 62] width 80 height 8
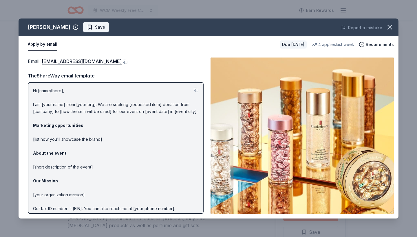
click at [100, 27] on span "Save" at bounding box center [100, 27] width 10 height 7
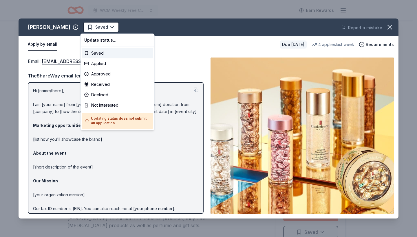
click at [100, 27] on html "WCM Weekly Free Community Bingo Jacksonville Florida Earn Rewards Due in 20 day…" at bounding box center [208, 118] width 417 height 237
click at [100, 66] on div "Applied" at bounding box center [117, 63] width 71 height 10
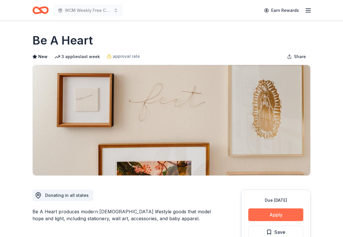
click at [272, 211] on button "Apply" at bounding box center [275, 215] width 55 height 13
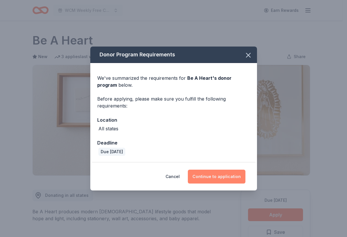
click at [206, 176] on button "Continue to application" at bounding box center [217, 177] width 58 height 14
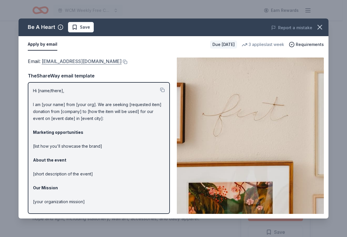
click at [69, 63] on link "[EMAIL_ADDRESS][DOMAIN_NAME]" at bounding box center [82, 62] width 80 height 8
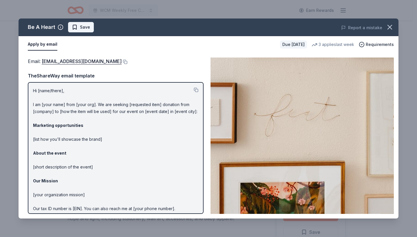
click at [89, 30] on button "Save" at bounding box center [81, 27] width 26 height 10
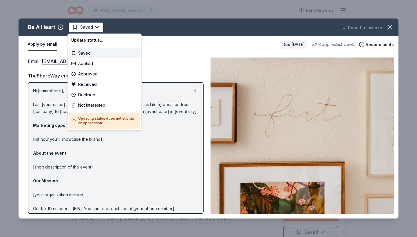
click at [89, 30] on html "WCM Weekly Free Community Bingo [GEOGRAPHIC_DATA] [US_STATE] Earn Rewards Due […" at bounding box center [208, 118] width 417 height 237
click at [93, 65] on div "Applied" at bounding box center [104, 63] width 71 height 10
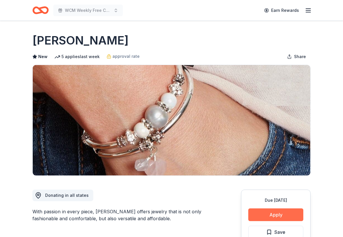
click at [283, 216] on button "Apply" at bounding box center [275, 215] width 55 height 13
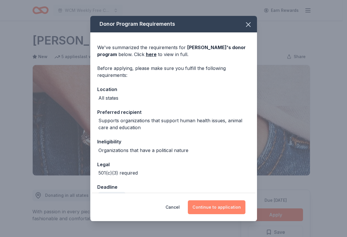
click at [223, 209] on button "Continue to application" at bounding box center [217, 208] width 58 height 14
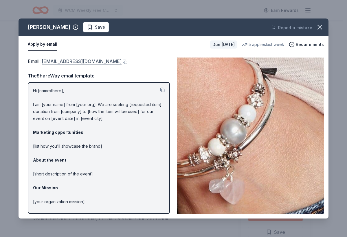
click at [72, 64] on link "[EMAIL_ADDRESS][DOMAIN_NAME]" at bounding box center [82, 62] width 80 height 8
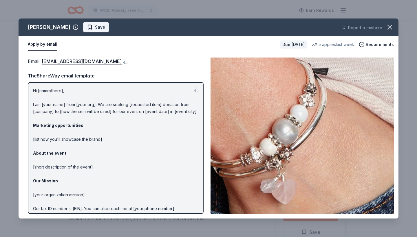
click at [95, 27] on span "Save" at bounding box center [100, 27] width 10 height 7
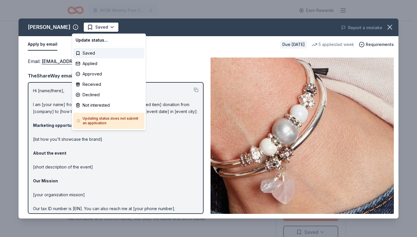
click at [88, 27] on html "WCM Weekly Free Community Bingo [GEOGRAPHIC_DATA] [US_STATE] Earn Rewards Due […" at bounding box center [208, 118] width 417 height 237
click at [95, 63] on div "Applied" at bounding box center [108, 63] width 71 height 10
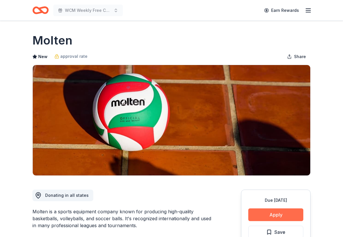
click at [266, 212] on button "Apply" at bounding box center [275, 215] width 55 height 13
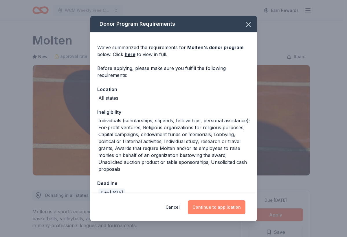
click at [231, 210] on button "Continue to application" at bounding box center [217, 208] width 58 height 14
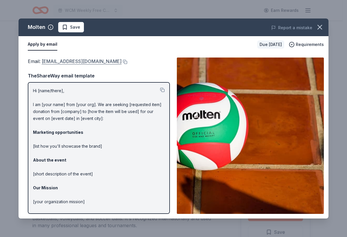
click at [76, 63] on link "marketing@moltenusa.com" at bounding box center [82, 62] width 80 height 8
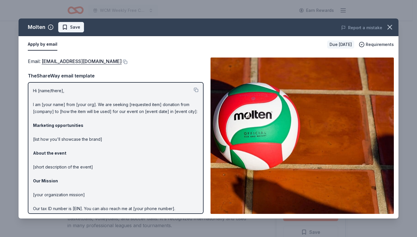
click at [69, 28] on span "Save" at bounding box center [71, 27] width 18 height 7
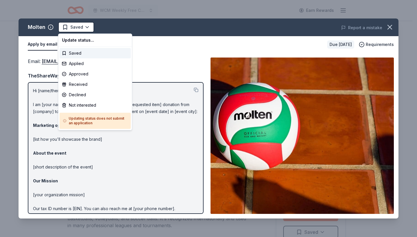
click at [69, 28] on html "WCM Weekly Free Community Bingo Jacksonville Florida Earn Rewards Due in 20 day…" at bounding box center [208, 118] width 417 height 237
click at [72, 64] on div "Applied" at bounding box center [95, 63] width 71 height 10
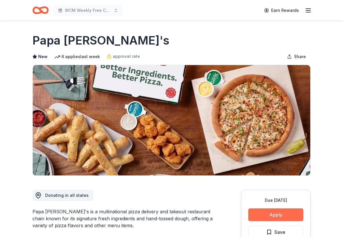
click at [290, 212] on button "Apply" at bounding box center [275, 215] width 55 height 13
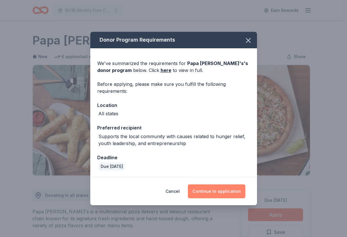
click at [230, 196] on button "Continue to application" at bounding box center [217, 192] width 58 height 14
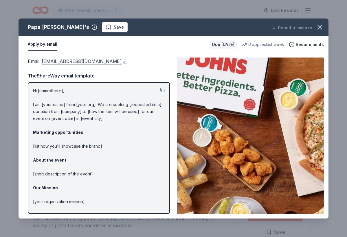
click at [69, 63] on link "foundation@papajohns.com" at bounding box center [82, 62] width 80 height 8
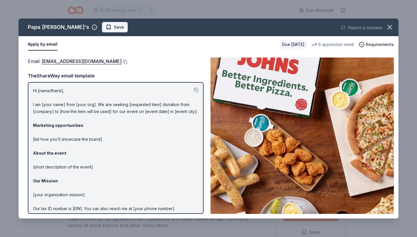
click at [102, 27] on button "Save" at bounding box center [115, 27] width 26 height 10
click at [79, 29] on html "WCM Weekly Free Community Bingo Jacksonville Florida Earn Rewards Due in 20 day…" at bounding box center [208, 118] width 417 height 237
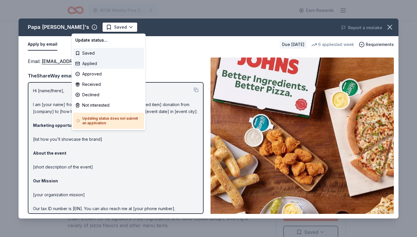
click at [83, 63] on div "Applied" at bounding box center [108, 63] width 71 height 10
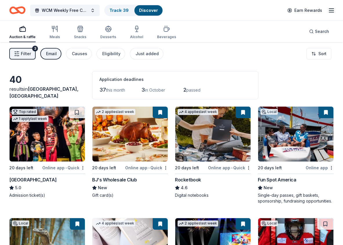
click at [30, 58] on button "Filter 3" at bounding box center [22, 54] width 26 height 12
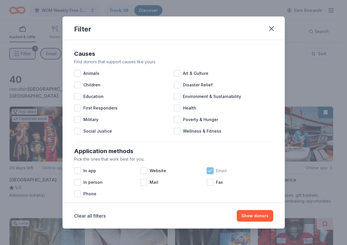
drag, startPoint x: 208, startPoint y: 171, endPoint x: 210, endPoint y: 168, distance: 3.7
click at [208, 171] on icon at bounding box center [210, 171] width 6 height 6
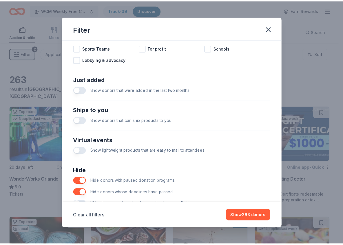
scroll to position [208, 0]
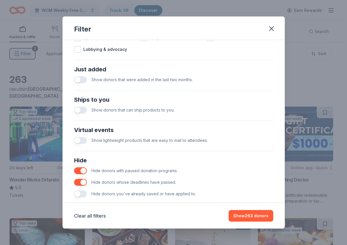
click at [85, 196] on button "button" at bounding box center [80, 194] width 13 height 7
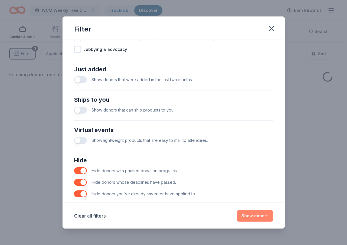
click at [253, 215] on button "Show donors" at bounding box center [255, 216] width 36 height 12
